Goal: Check status: Check status

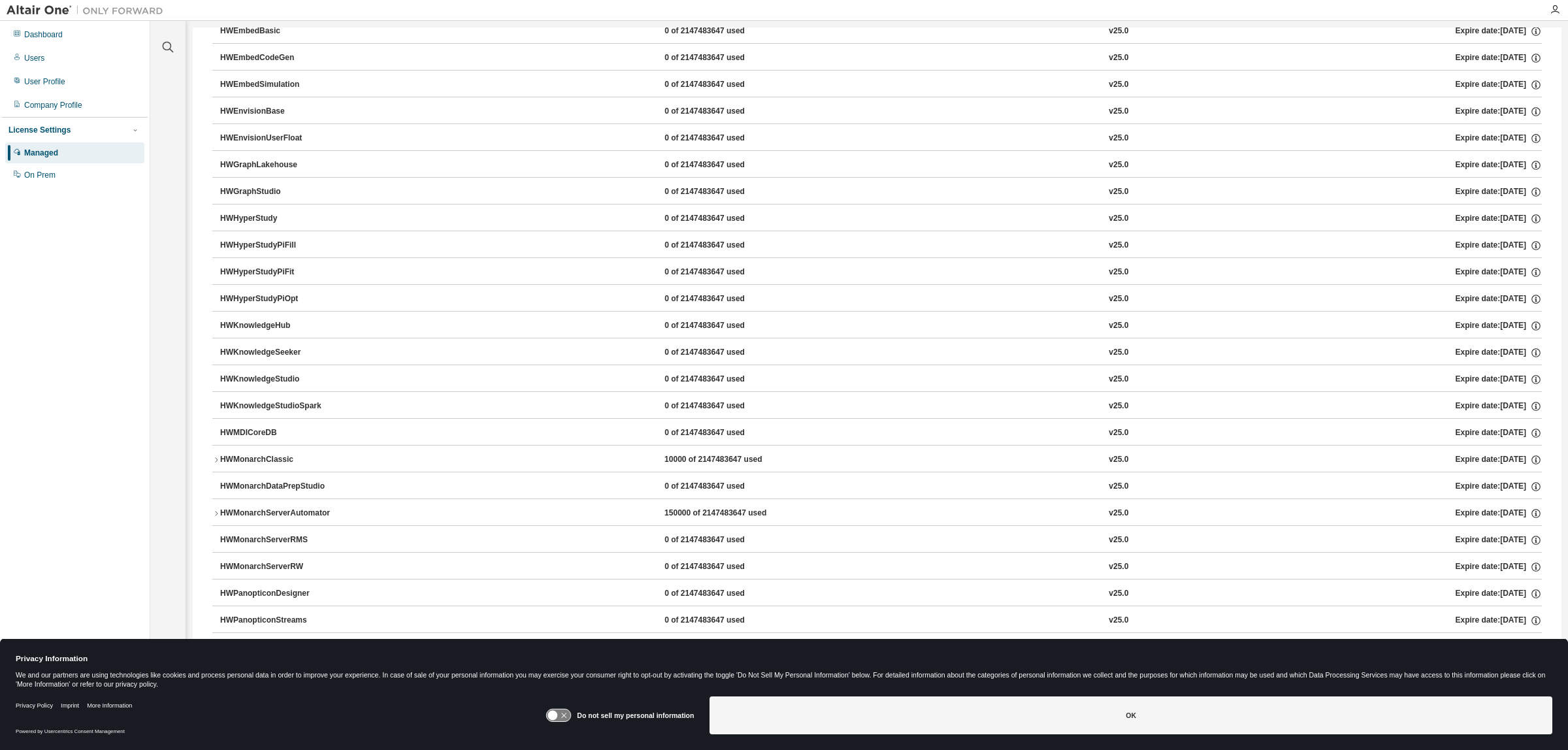
scroll to position [571, 0]
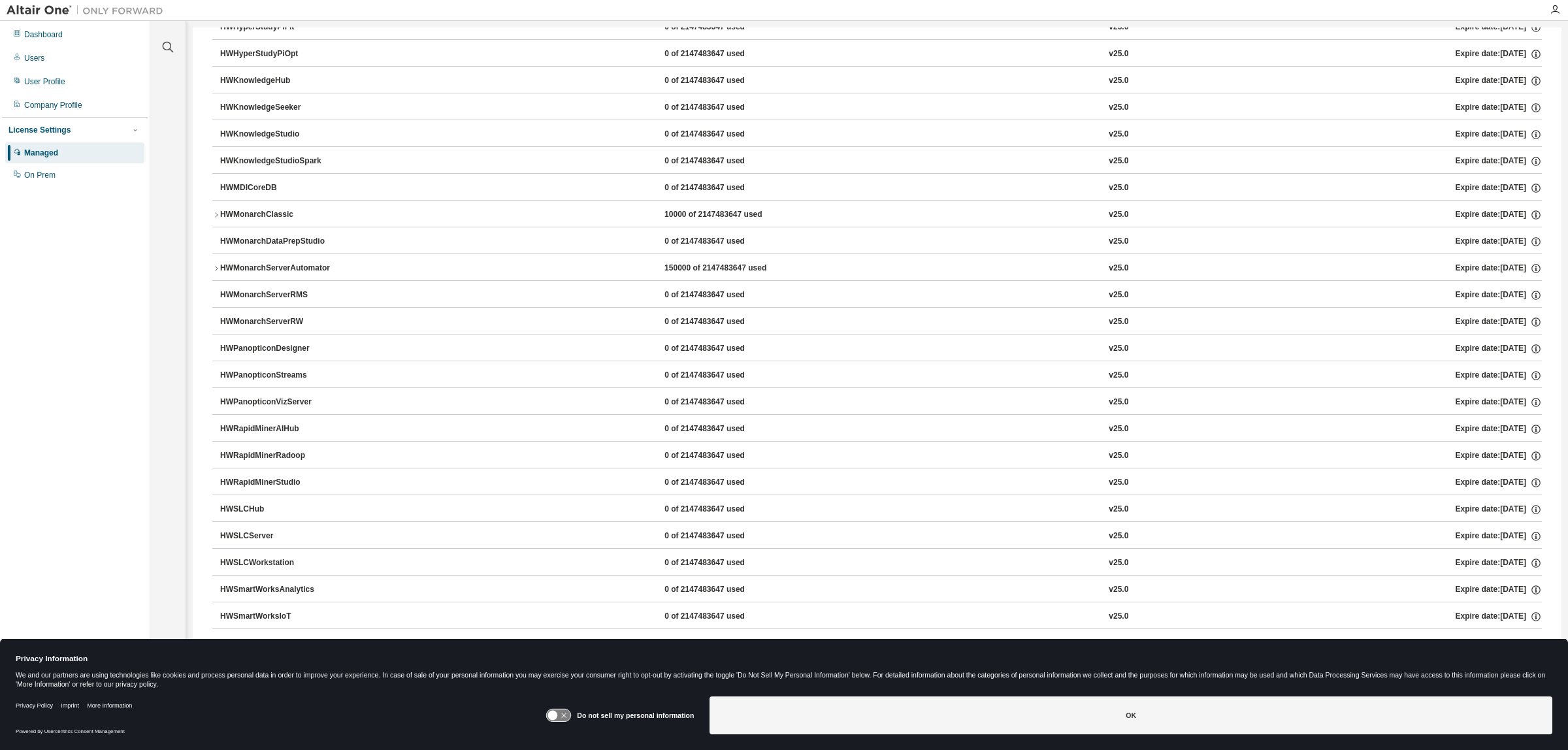
click at [248, 268] on div "HWMonarchServerAutomator" at bounding box center [279, 268] width 117 height 12
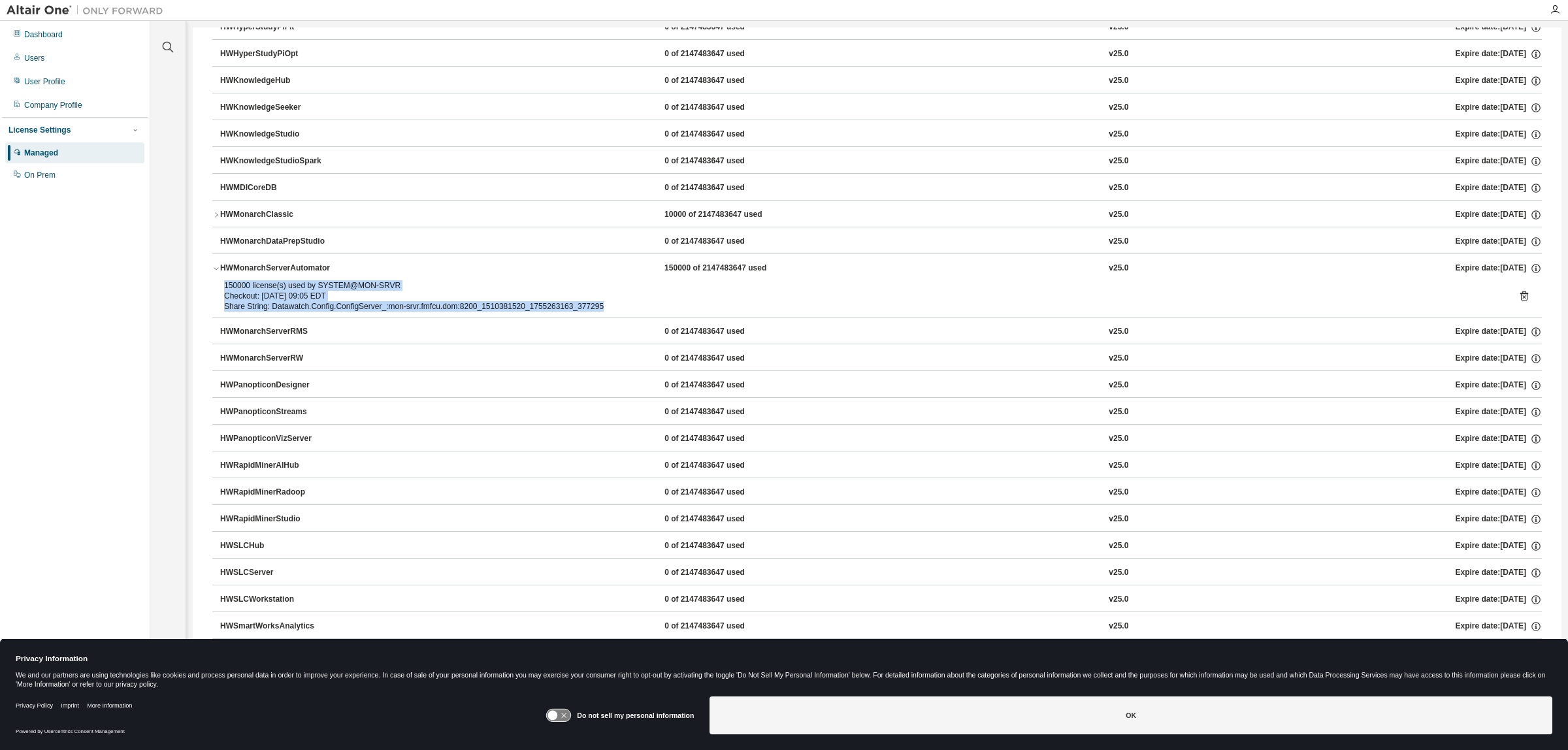
drag, startPoint x: 624, startPoint y: 307, endPoint x: 223, endPoint y: 287, distance: 401.5
click at [223, 287] on div "150000 license(s) used by SYSTEM@MON-SRVR Checkout: [DATE] 09:05 EDT Share Stri…" at bounding box center [877, 298] width 1330 height 37
drag, startPoint x: 224, startPoint y: 285, endPoint x: 615, endPoint y: 312, distance: 391.9
click at [615, 312] on div "150000 license(s) used by SYSTEM@MON-SRVR Checkout: [DATE] 09:05 EDT Share Stri…" at bounding box center [861, 296] width 1275 height 32
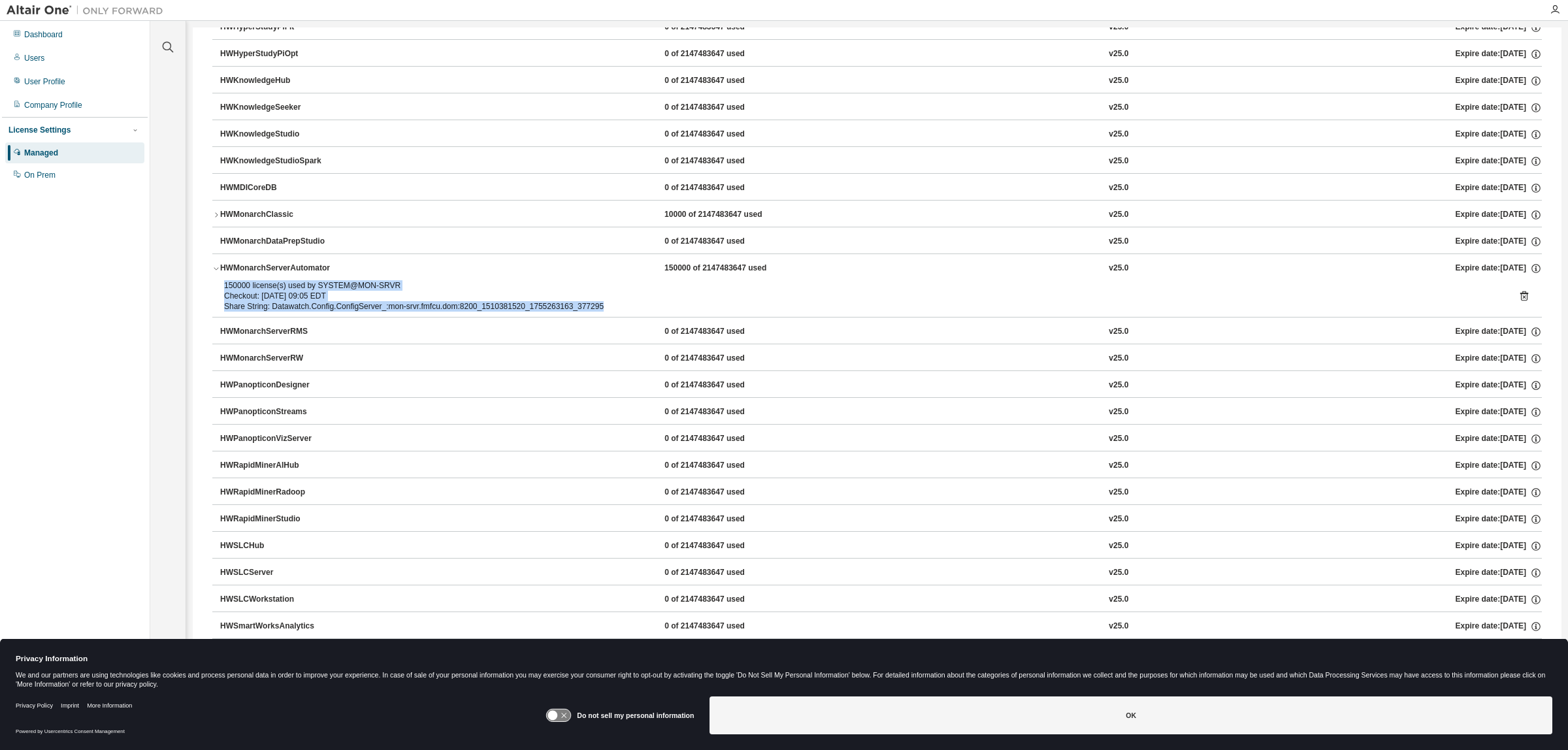
click at [615, 312] on div "Share String: Datawatch.Config.ConfigServer_:mon-srvr.fmfcu.dom:8200_1510381520…" at bounding box center [861, 306] width 1275 height 11
drag, startPoint x: 615, startPoint y: 312, endPoint x: 217, endPoint y: 286, distance: 398.8
click at [217, 286] on div "150000 license(s) used by SYSTEM@MON-SRVR Checkout: [DATE] 09:05 EDT Share Stri…" at bounding box center [877, 298] width 1330 height 37
click at [224, 286] on div "150000 license(s) used by SYSTEM@MON-SRVR" at bounding box center [861, 285] width 1275 height 11
drag, startPoint x: 223, startPoint y: 288, endPoint x: 621, endPoint y: 308, distance: 398.5
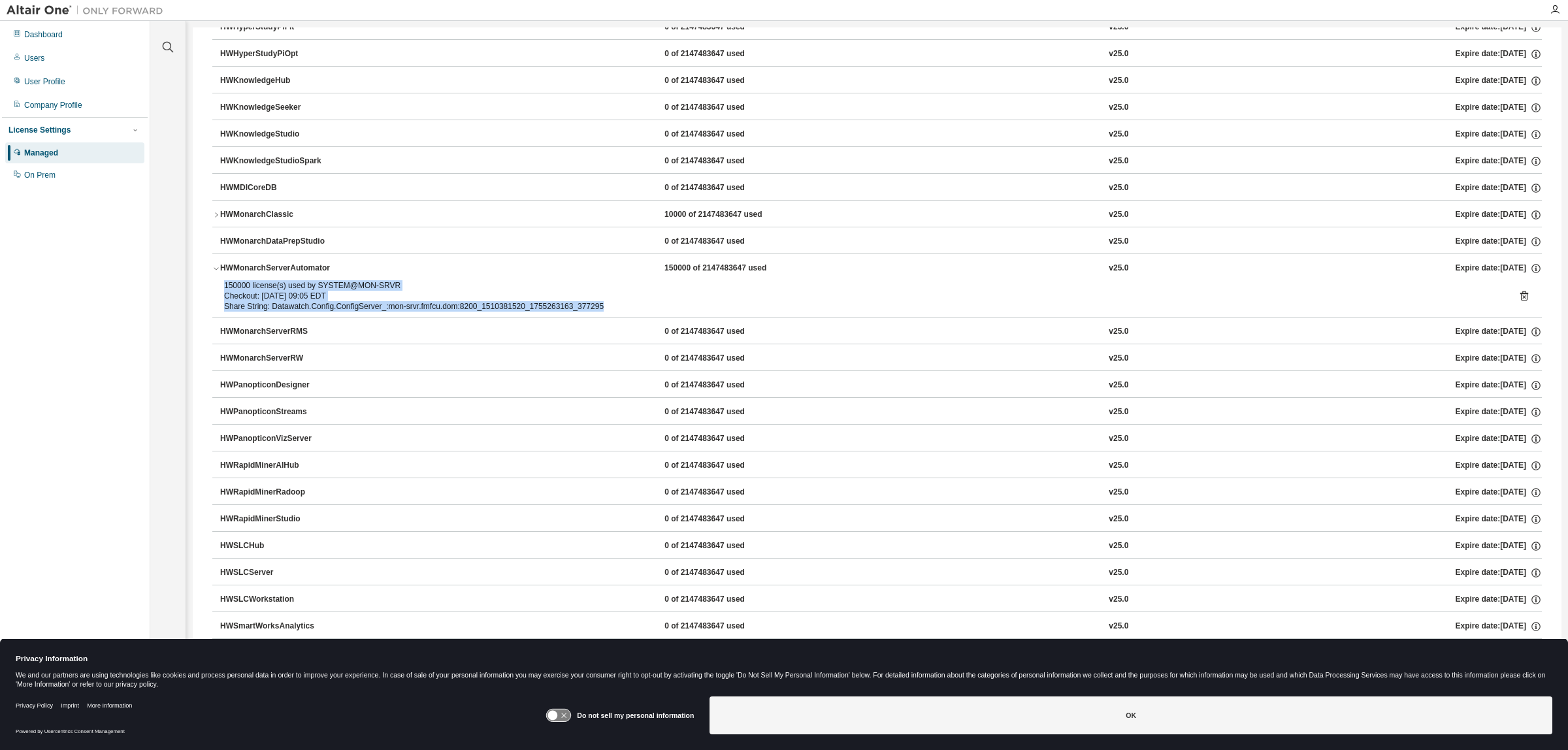
click at [621, 308] on div "150000 license(s) used by SYSTEM@MON-SRVR Checkout: [DATE] 09:05 EDT Share Stri…" at bounding box center [877, 298] width 1330 height 37
click at [623, 310] on div "Share String: Datawatch.Config.ConfigServer_:mon-srvr.fmfcu.dom:8200_1510381520…" at bounding box center [861, 306] width 1275 height 11
click at [455, 308] on div "Share String: Datawatch.Config.ConfigServer_:mon-srvr.fmfcu.dom:8200_1510381520…" at bounding box center [861, 306] width 1275 height 11
drag, startPoint x: 611, startPoint y: 310, endPoint x: 220, endPoint y: 287, distance: 391.7
click at [220, 287] on div "150000 license(s) used by SYSTEM@MON-SRVR Checkout: [DATE] 09:05 EDT Share Stri…" at bounding box center [877, 298] width 1330 height 37
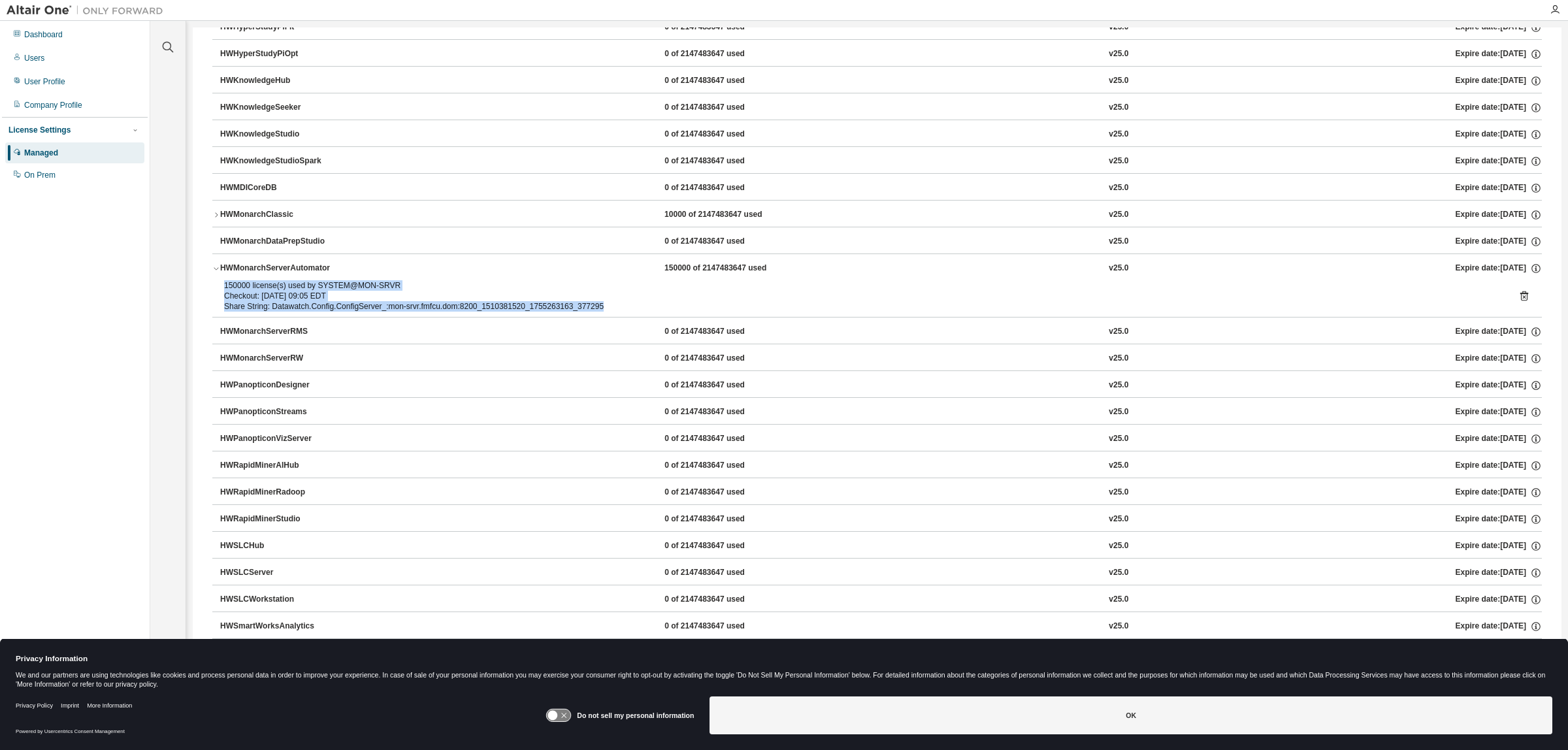
drag, startPoint x: 220, startPoint y: 287, endPoint x: 227, endPoint y: 287, distance: 7.0
click at [221, 287] on div "150000 license(s) used by SYSTEM@MON-SRVR Checkout: [DATE] 09:05 EDT Share Stri…" at bounding box center [877, 298] width 1330 height 37
click at [224, 291] on div "150000 license(s) used by SYSTEM@MON-SRVR" at bounding box center [861, 285] width 1275 height 11
drag, startPoint x: 224, startPoint y: 289, endPoint x: 615, endPoint y: 314, distance: 391.8
click at [615, 312] on div "150000 license(s) used by SYSTEM@MON-SRVR Checkout: [DATE] 09:05 EDT Share Stri…" at bounding box center [861, 296] width 1275 height 32
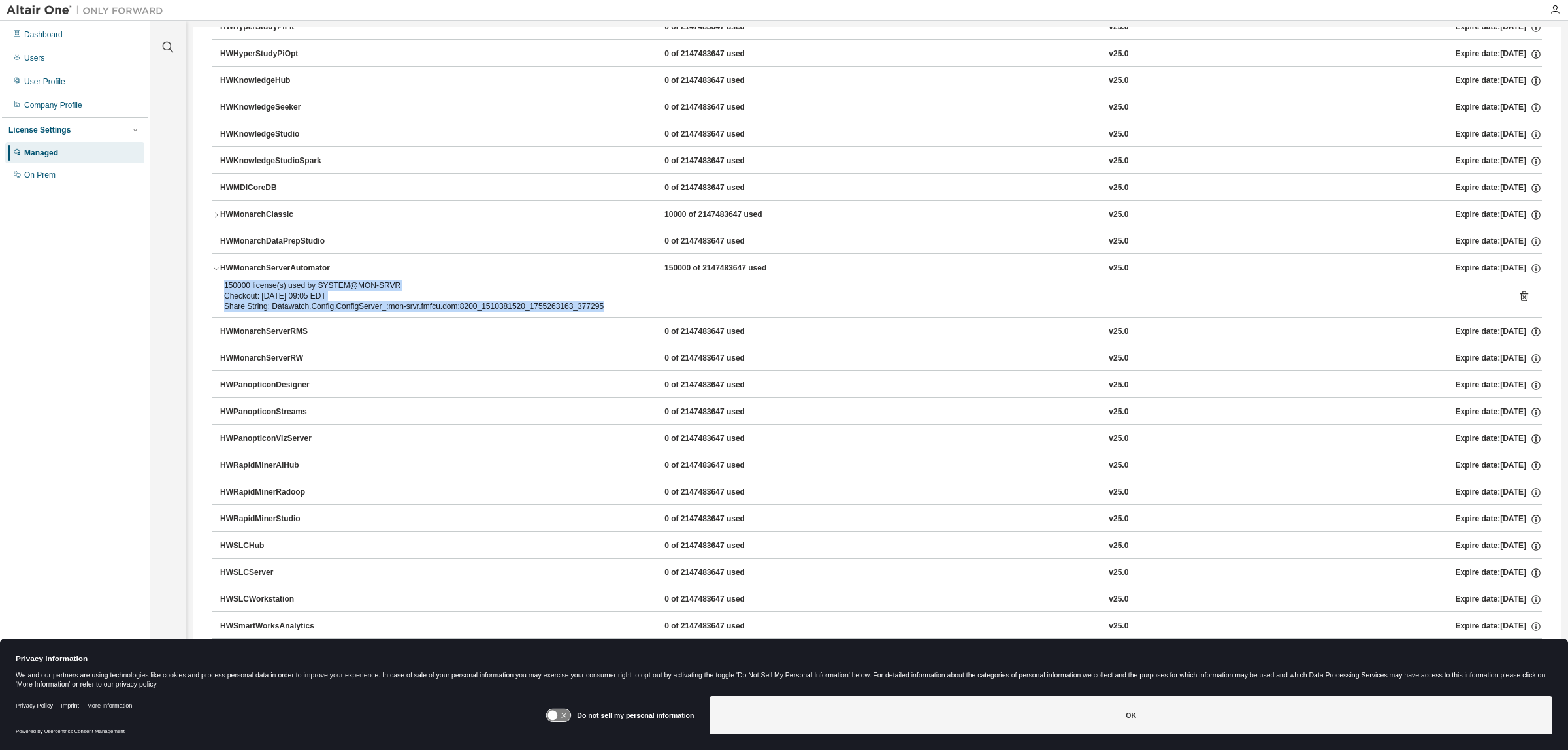
click at [615, 312] on div "Share String: Datawatch.Config.ConfigServer_:mon-srvr.fmfcu.dom:8200_1510381520…" at bounding box center [861, 306] width 1275 height 11
drag, startPoint x: 611, startPoint y: 310, endPoint x: 223, endPoint y: 289, distance: 388.6
click at [223, 289] on div "150000 license(s) used by SYSTEM@MON-SRVR Checkout: [DATE] 09:05 EDT Share Stri…" at bounding box center [877, 298] width 1330 height 37
drag, startPoint x: 224, startPoint y: 289, endPoint x: 618, endPoint y: 311, distance: 394.6
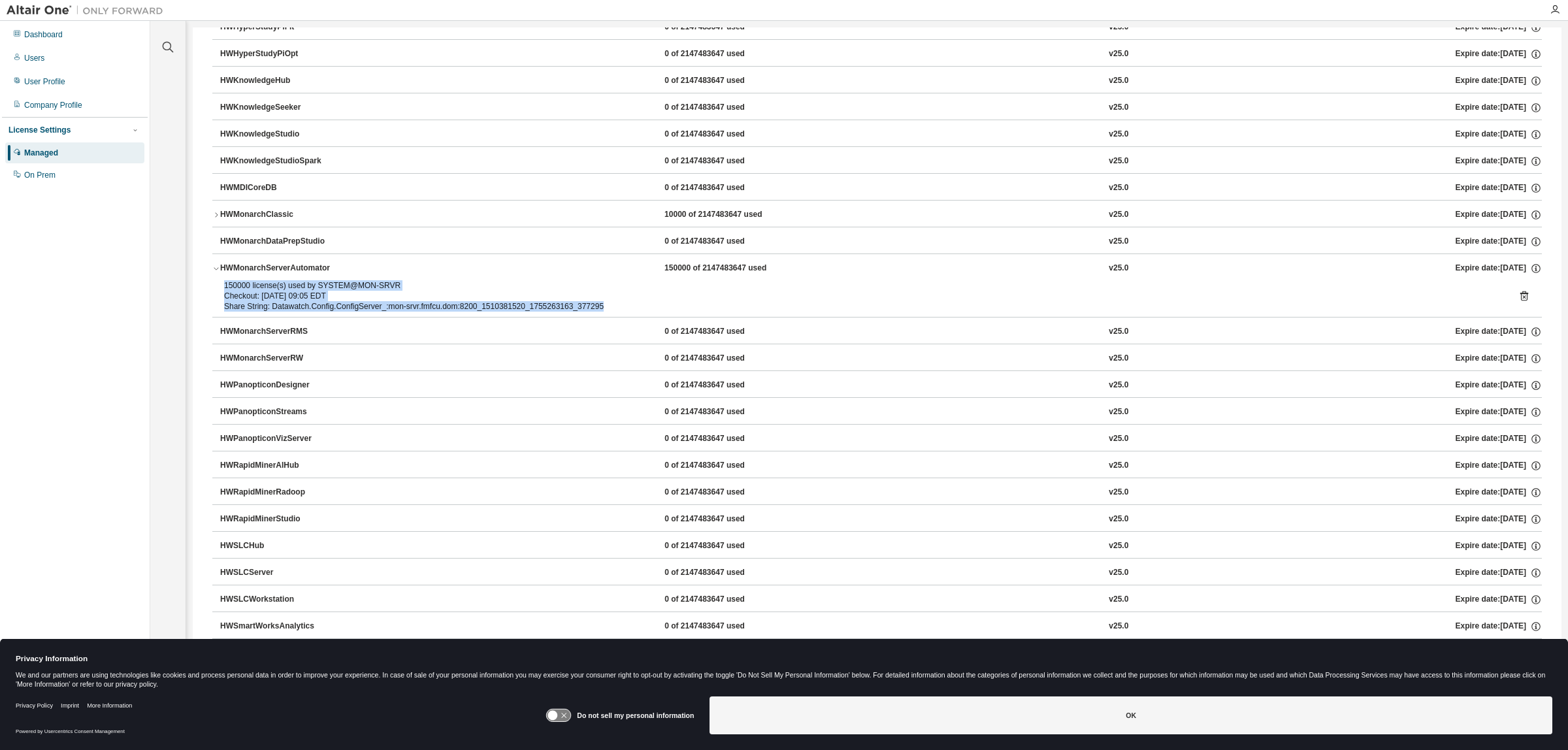
click at [618, 311] on div "150000 license(s) used by SYSTEM@MON-SRVR Checkout: [DATE] 09:05 EDT Share Stri…" at bounding box center [861, 296] width 1275 height 32
click at [614, 312] on div "Share String: Datawatch.Config.ConfigServer_:mon-srvr.fmfcu.dom:8200_1510381520…" at bounding box center [861, 306] width 1275 height 11
click at [609, 312] on div "Share String: Datawatch.Config.ConfigServer_:mon-srvr.fmfcu.dom:8200_1510381520…" at bounding box center [861, 306] width 1275 height 11
drag, startPoint x: 609, startPoint y: 311, endPoint x: 221, endPoint y: 286, distance: 388.8
click at [221, 286] on div "150000 license(s) used by SYSTEM@MON-SRVR Checkout: [DATE] 09:05 EDT Share Stri…" at bounding box center [877, 298] width 1330 height 37
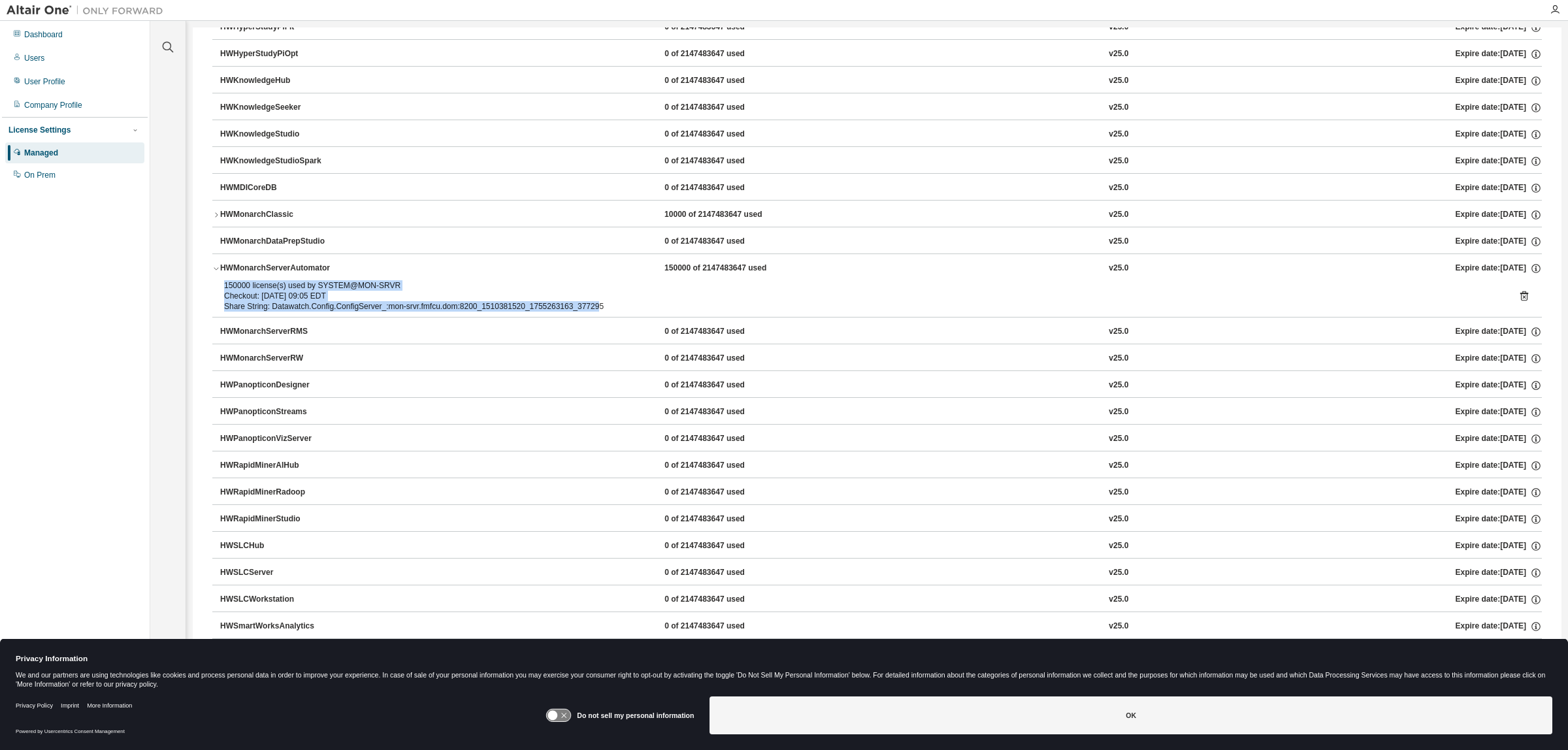
click at [224, 287] on div "150000 license(s) used by SYSTEM@MON-SRVR" at bounding box center [861, 285] width 1275 height 11
drag, startPoint x: 224, startPoint y: 288, endPoint x: 615, endPoint y: 310, distance: 391.6
click at [615, 310] on div "150000 license(s) used by SYSTEM@MON-SRVR Checkout: [DATE] 09:05 EDT Share Stri…" at bounding box center [861, 296] width 1275 height 32
click at [613, 310] on div "Share String: Datawatch.Config.ConfigServer_:mon-srvr.fmfcu.dom:8200_1510381520…" at bounding box center [861, 306] width 1275 height 11
drag, startPoint x: 612, startPoint y: 310, endPoint x: 220, endPoint y: 291, distance: 392.5
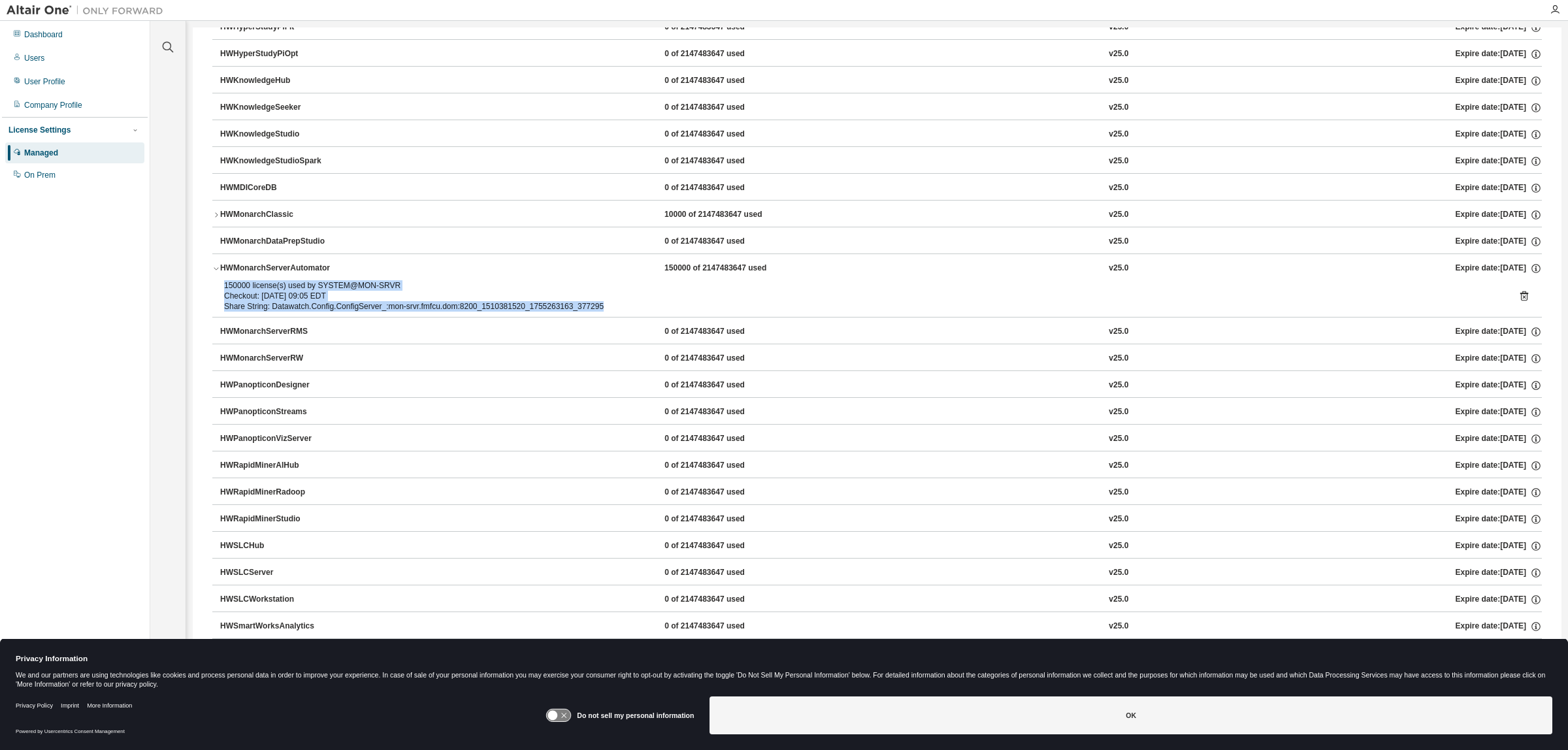
click at [220, 291] on div "150000 license(s) used by SYSTEM@MON-SRVR Checkout: [DATE] 09:05 EDT Share Stri…" at bounding box center [877, 298] width 1330 height 37
click at [221, 289] on div "150000 license(s) used by SYSTEM@MON-SRVR Checkout: [DATE] 09:05 EDT Share Stri…" at bounding box center [877, 298] width 1330 height 37
drag, startPoint x: 223, startPoint y: 285, endPoint x: 628, endPoint y: 321, distance: 406.6
click at [630, 322] on div "HyperWorks 160000 of 250000 used v25.0 Expire date: [DATE] GlobalZoneAM 160000 …" at bounding box center [877, 164] width 1330 height 1215
click at [609, 312] on div "Share String: Datawatch.Config.ConfigServer_:mon-srvr.fmfcu.dom:8200_1510381520…" at bounding box center [861, 306] width 1275 height 11
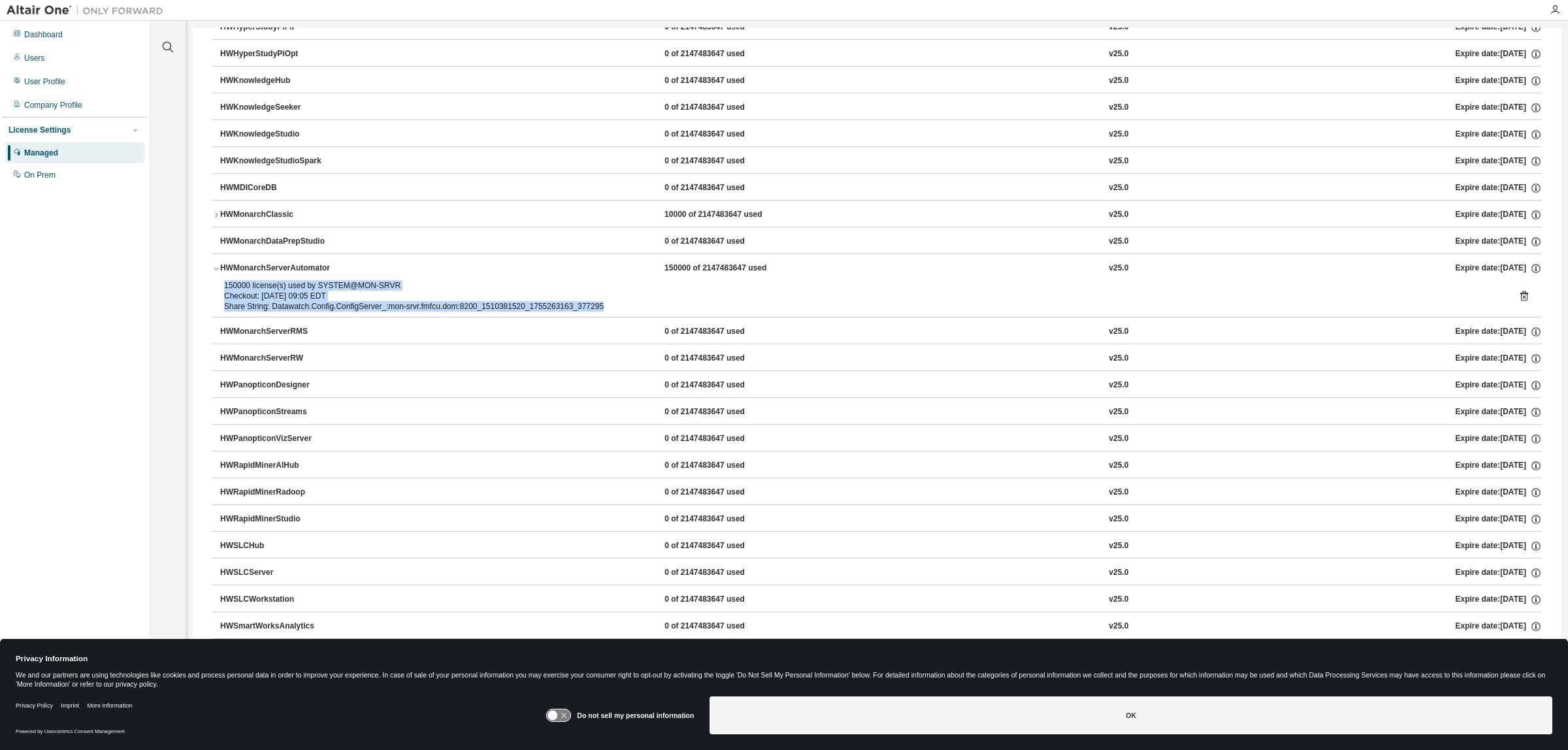
drag, startPoint x: 611, startPoint y: 312, endPoint x: 217, endPoint y: 289, distance: 394.7
click at [217, 289] on div "150000 license(s) used by SYSTEM@MON-SRVR Checkout: [DATE] 09:05 EDT Share Stri…" at bounding box center [877, 298] width 1330 height 37
click at [220, 287] on div "150000 license(s) used by SYSTEM@MON-SRVR Checkout: [DATE] 09:05 EDT Share Stri…" at bounding box center [877, 298] width 1330 height 37
click at [226, 288] on div "150000 license(s) used by SYSTEM@MON-SRVR" at bounding box center [861, 285] width 1275 height 11
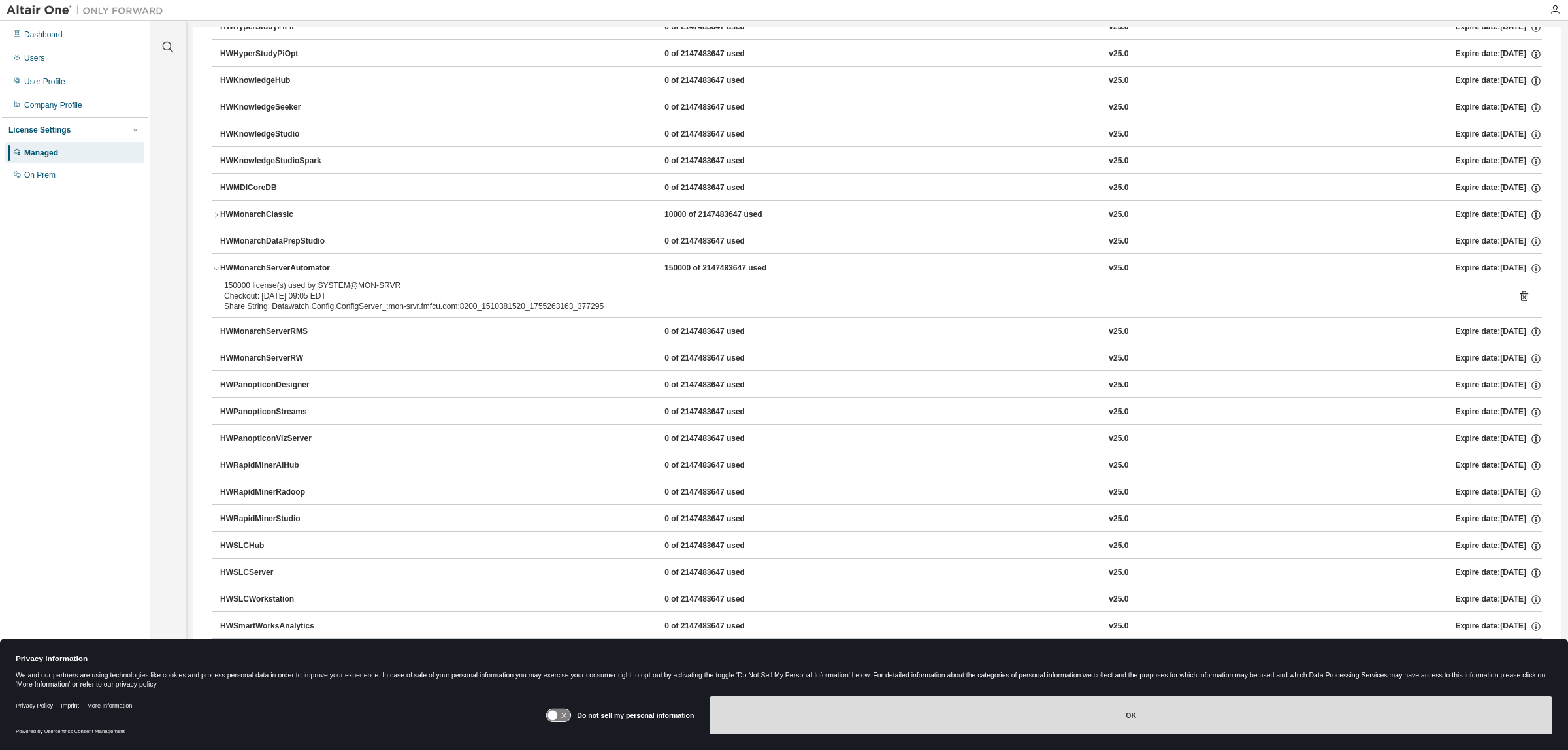
click at [945, 712] on button "OK" at bounding box center [1131, 715] width 843 height 38
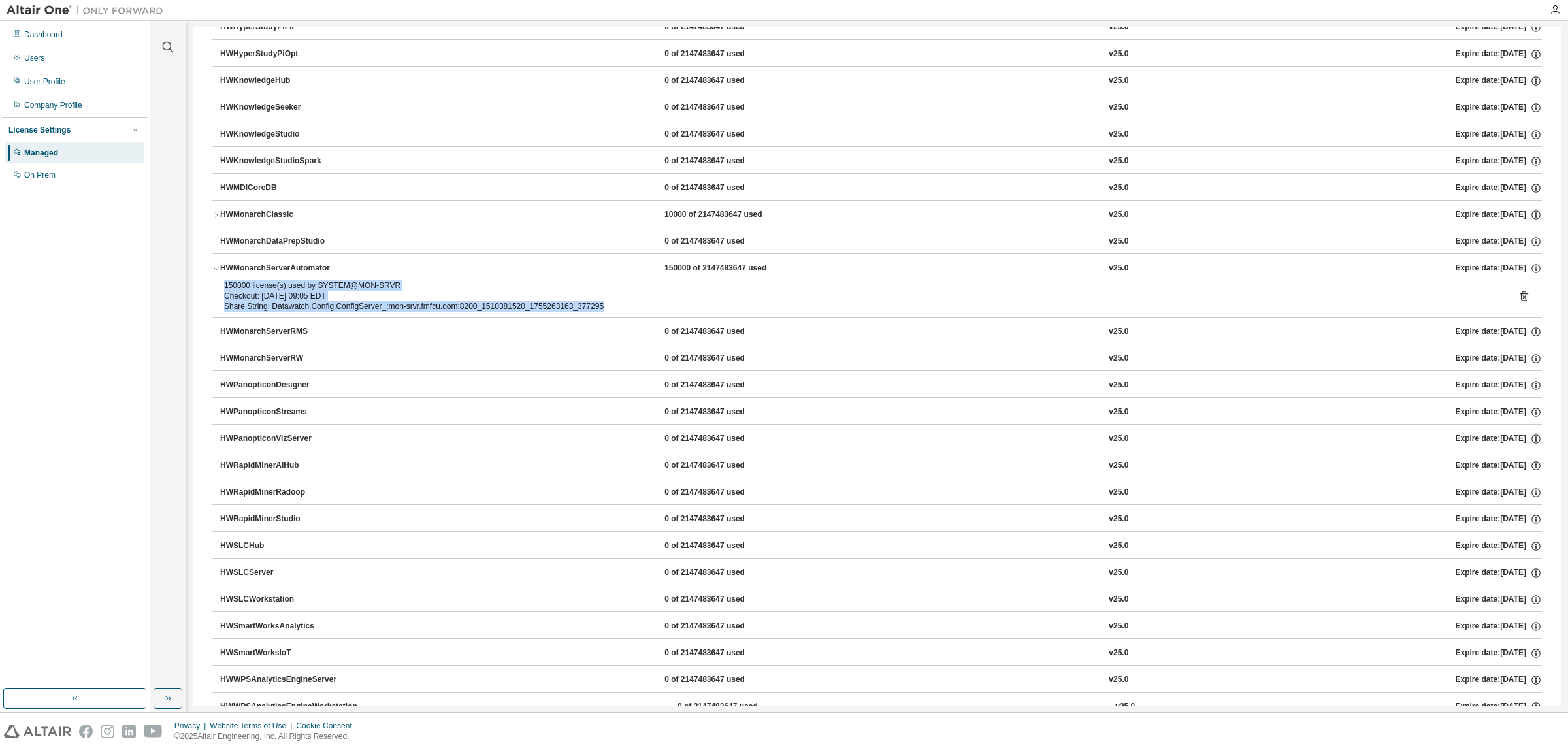
drag, startPoint x: 616, startPoint y: 312, endPoint x: 217, endPoint y: 286, distance: 399.8
click at [217, 286] on div "150000 license(s) used by SYSTEM@MON-SRVR Checkout: [DATE] 09:05 EDT Share Stri…" at bounding box center [877, 298] width 1330 height 37
click at [226, 285] on div "150000 license(s) used by SYSTEM@MON-SRVR" at bounding box center [861, 285] width 1275 height 11
click at [224, 285] on div "150000 license(s) used by SYSTEM@MON-SRVR" at bounding box center [861, 285] width 1275 height 11
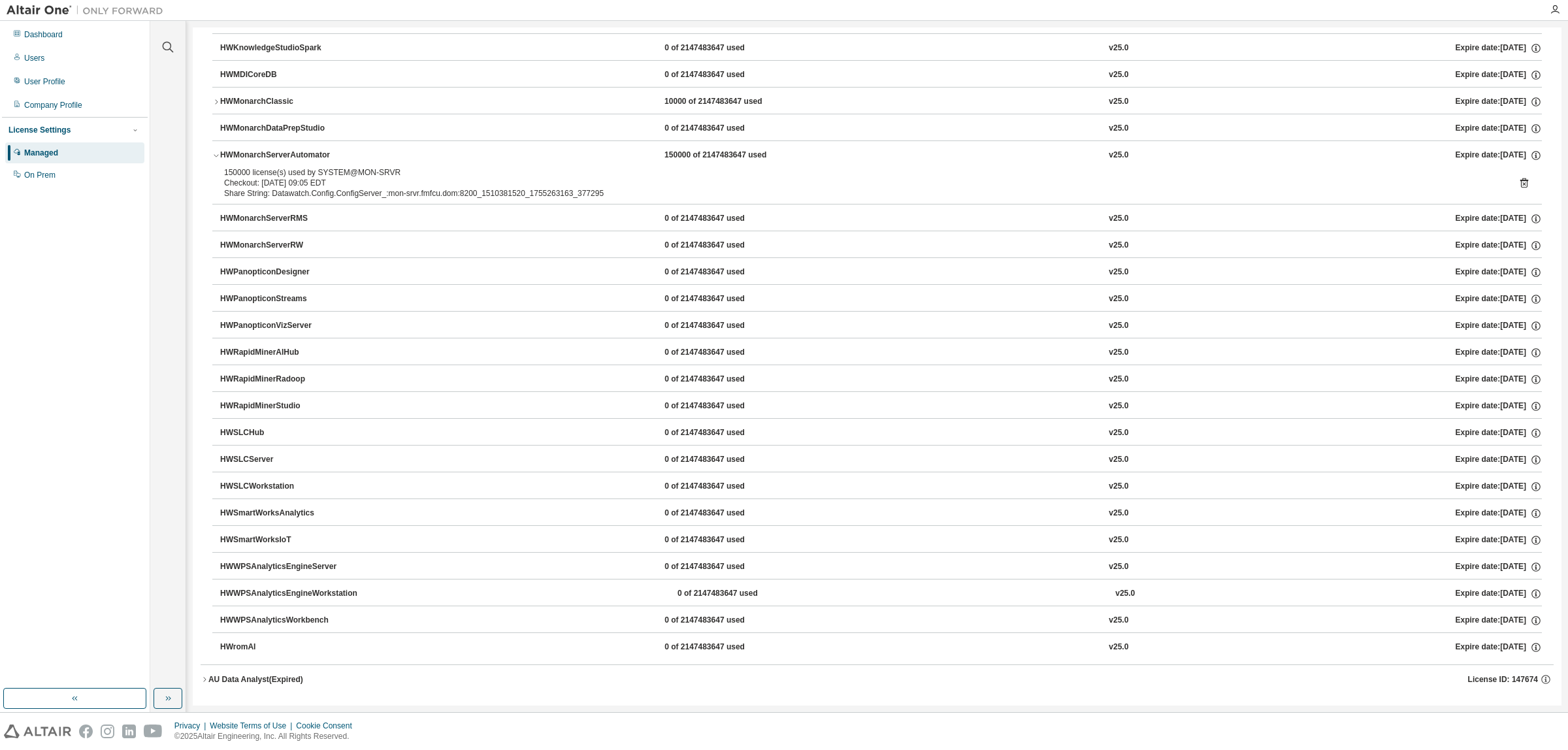
scroll to position [695, 0]
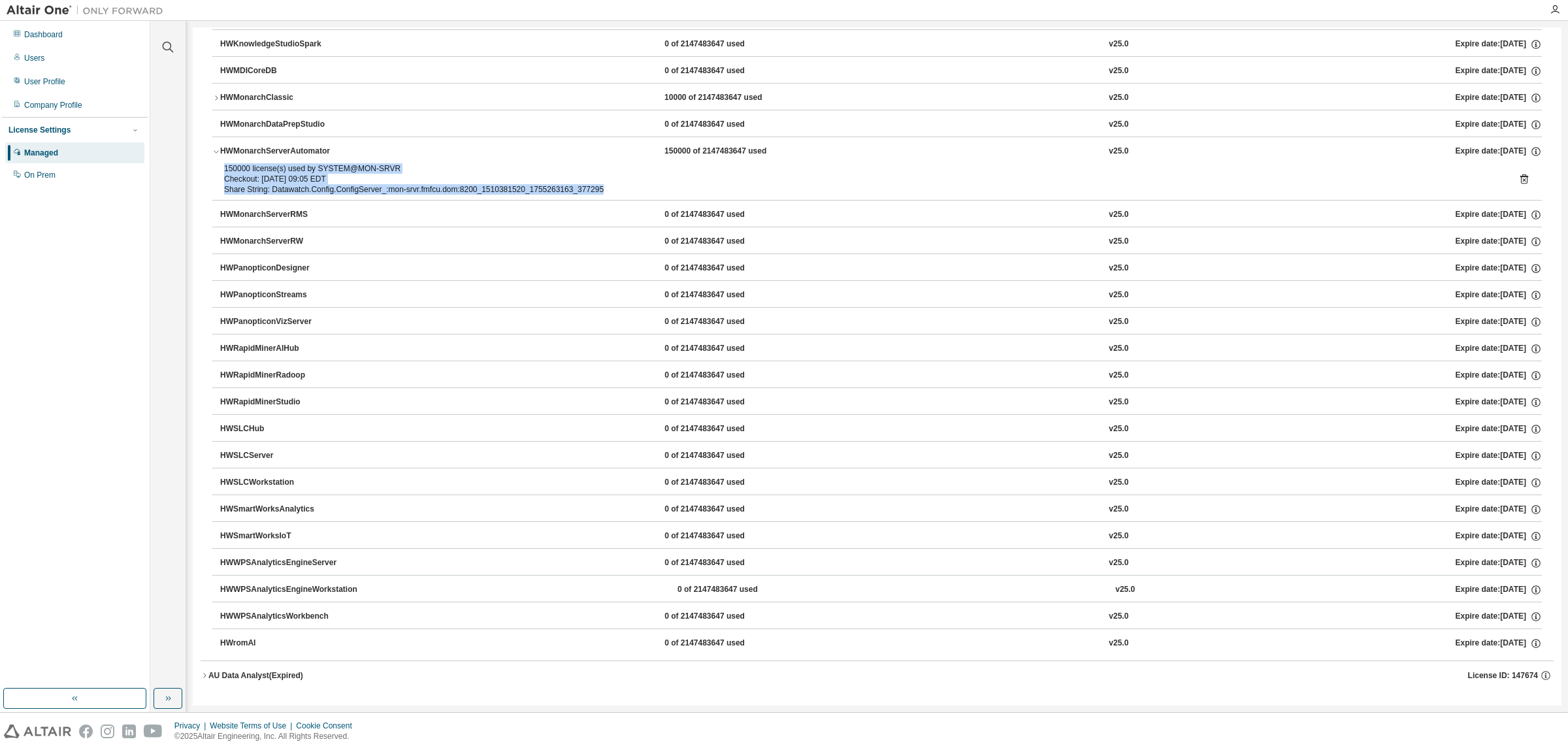
drag, startPoint x: 617, startPoint y: 185, endPoint x: 216, endPoint y: 167, distance: 401.4
click at [216, 167] on div "150000 license(s) used by SYSTEM@MON-SRVR Checkout: [DATE] 09:05 EDT Share Stri…" at bounding box center [877, 181] width 1330 height 37
click at [584, 167] on div "150000 license(s) used by SYSTEM@MON-SRVR" at bounding box center [861, 168] width 1275 height 11
drag, startPoint x: 616, startPoint y: 182, endPoint x: 224, endPoint y: 164, distance: 392.4
click at [224, 164] on div "150000 license(s) used by SYSTEM@MON-SRVR Checkout: [DATE] 09:05 EDT Share Stri…" at bounding box center [861, 179] width 1275 height 32
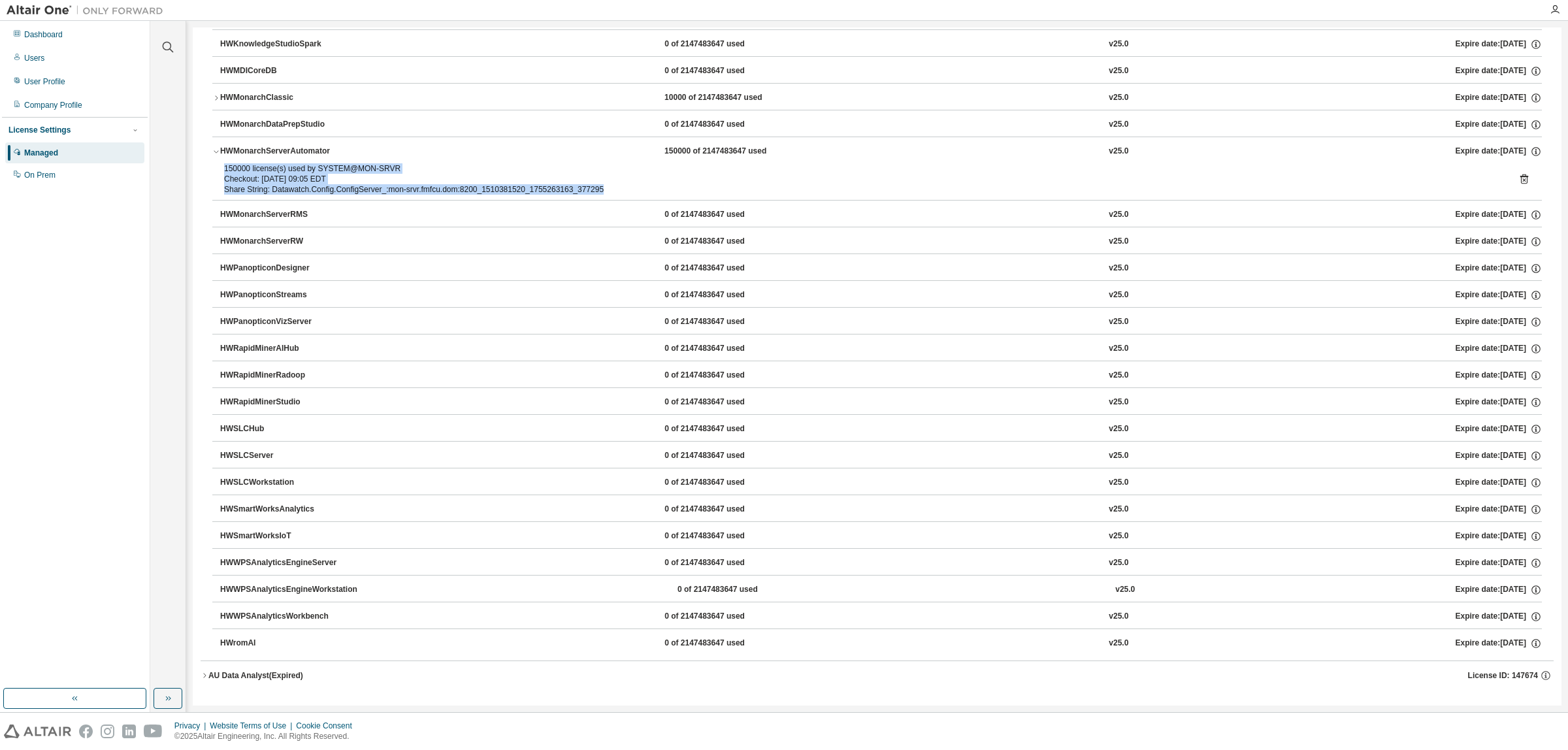
click at [224, 164] on div "150000 license(s) used by SYSTEM@MON-SRVR" at bounding box center [861, 168] width 1275 height 11
drag, startPoint x: 224, startPoint y: 164, endPoint x: 632, endPoint y: 186, distance: 408.6
click at [632, 186] on div "150000 license(s) used by SYSTEM@MON-SRVR Checkout: [DATE] 09:05 EDT Share Stri…" at bounding box center [861, 179] width 1275 height 32
click at [617, 190] on div "Share String: Datawatch.Config.ConfigServer_:mon-srvr.fmfcu.dom:8200_1510381520…" at bounding box center [861, 189] width 1275 height 11
drag, startPoint x: 616, startPoint y: 188, endPoint x: 217, endPoint y: 167, distance: 399.6
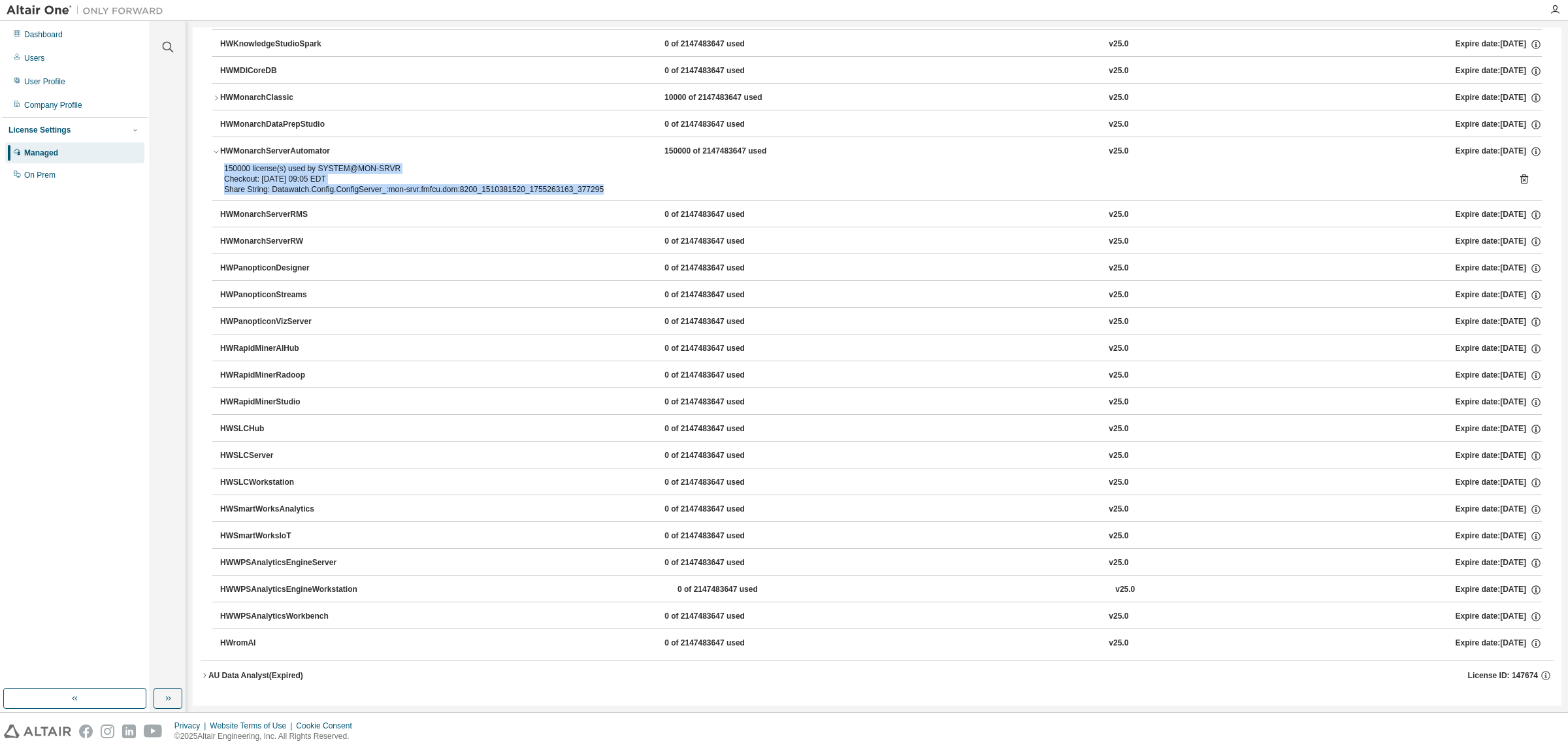
click at [217, 167] on div "150000 license(s) used by SYSTEM@MON-SRVR Checkout: [DATE] 09:05 EDT Share Stri…" at bounding box center [877, 181] width 1330 height 37
